Goal: Task Accomplishment & Management: Use online tool/utility

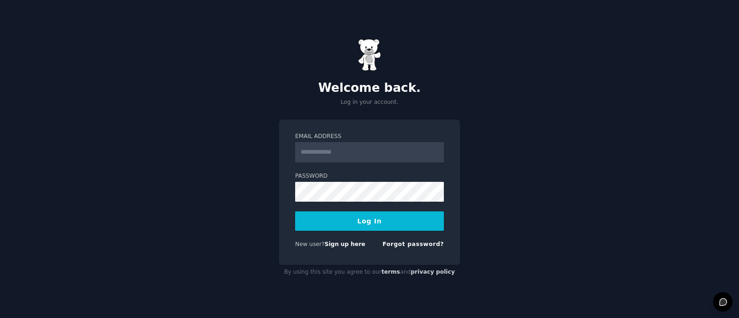
click at [335, 159] on input "Email Address" at bounding box center [369, 152] width 149 height 20
type input "**********"
click at [347, 221] on button "Log In" at bounding box center [369, 221] width 149 height 19
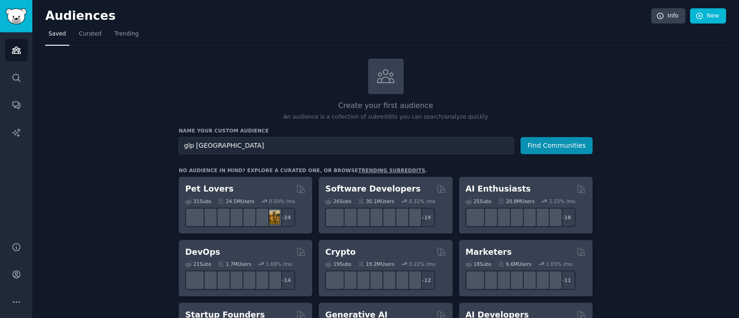
type input "glp [GEOGRAPHIC_DATA]"
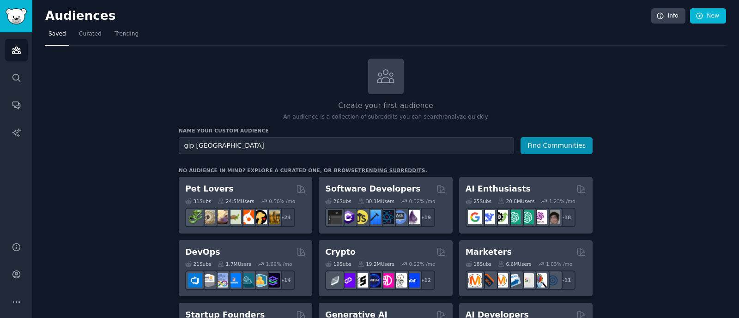
click at [521, 137] on button "Find Communities" at bounding box center [557, 145] width 72 height 17
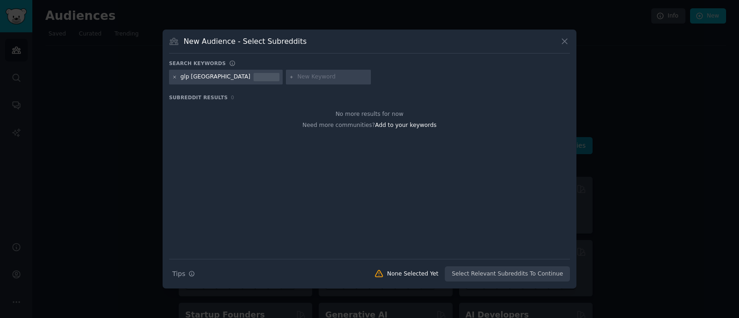
click at [177, 75] on icon at bounding box center [174, 77] width 5 height 5
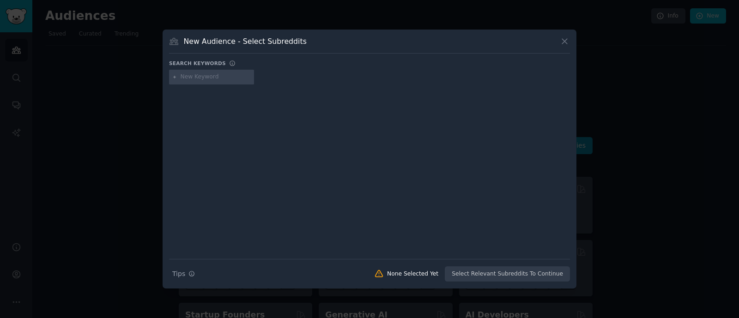
click at [193, 80] on input "text" at bounding box center [216, 77] width 70 height 8
type input "glp"
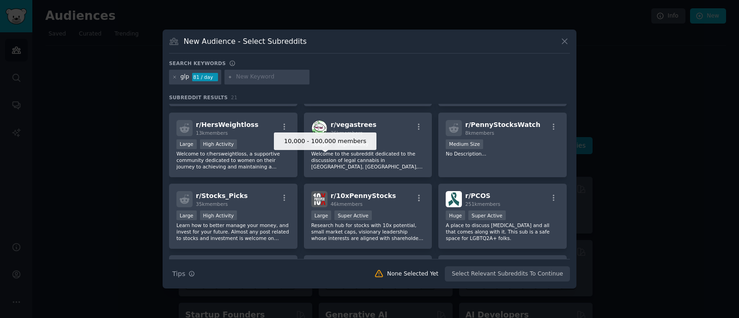
scroll to position [361, 0]
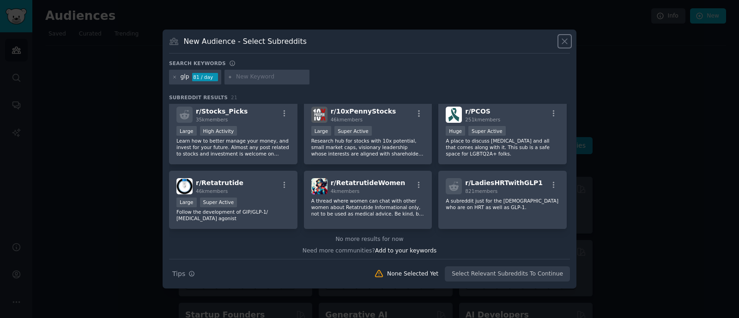
click at [564, 38] on icon at bounding box center [565, 42] width 10 height 10
